Goal: Transaction & Acquisition: Purchase product/service

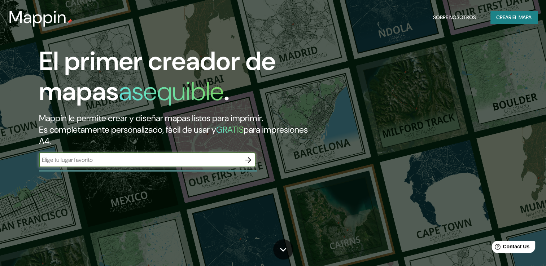
click at [154, 164] on input "text" at bounding box center [140, 160] width 202 height 8
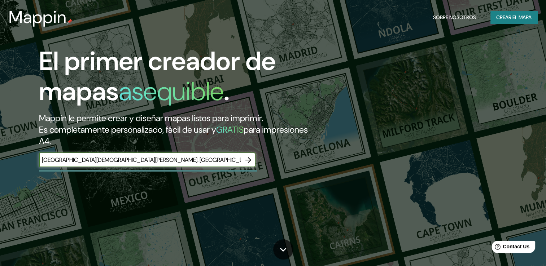
type input "[GEOGRAPHIC_DATA][DEMOGRAPHIC_DATA][PERSON_NAME]. [GEOGRAPHIC_DATA]"
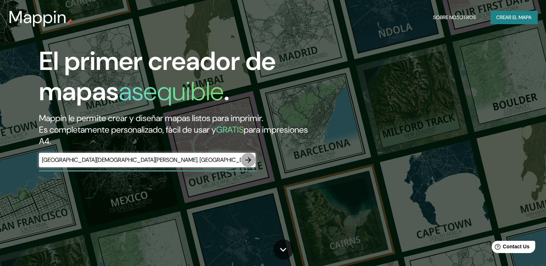
click at [250, 162] on icon "button" at bounding box center [248, 160] width 9 height 9
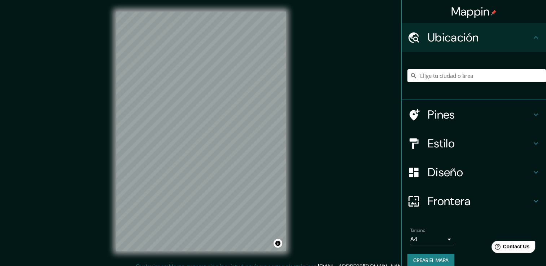
click at [429, 70] on input "Elige tu ciudad o área" at bounding box center [476, 75] width 139 height 13
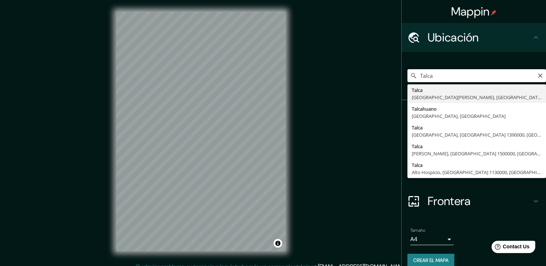
type input "[GEOGRAPHIC_DATA], [GEOGRAPHIC_DATA][PERSON_NAME], [GEOGRAPHIC_DATA]"
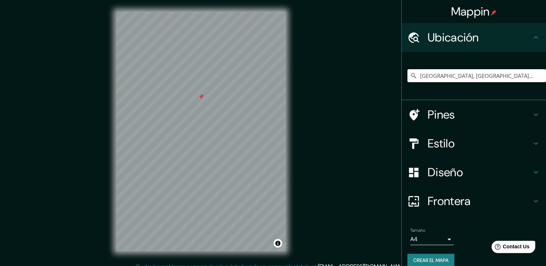
click at [468, 141] on h4 "Estilo" at bounding box center [480, 143] width 104 height 14
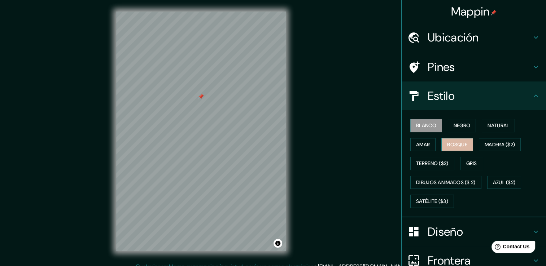
click at [459, 138] on button "Bosque" at bounding box center [457, 144] width 32 height 13
click at [454, 126] on font "Negro" at bounding box center [462, 125] width 17 height 9
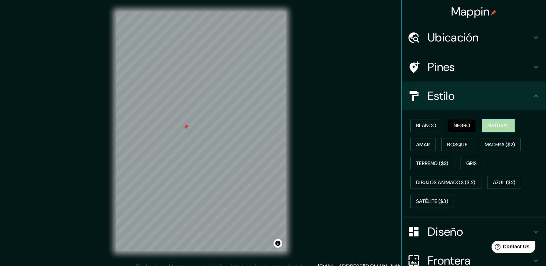
click at [495, 125] on font "Natural" at bounding box center [498, 125] width 22 height 9
click at [206, 5] on div "© Mapbox © OpenStreetMap Improve this map" at bounding box center [201, 131] width 193 height 263
click at [461, 144] on font "Bosque" at bounding box center [457, 144] width 20 height 9
